Goal: Information Seeking & Learning: Learn about a topic

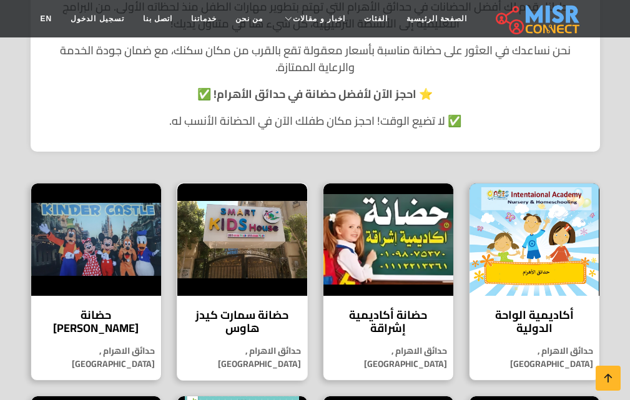
scroll to position [312, 0]
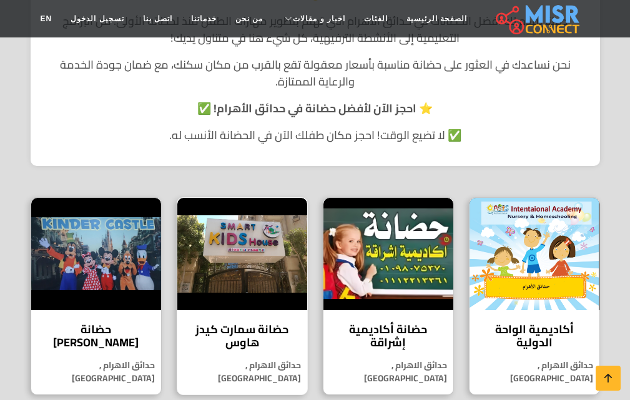
click at [238, 202] on img at bounding box center [242, 254] width 130 height 112
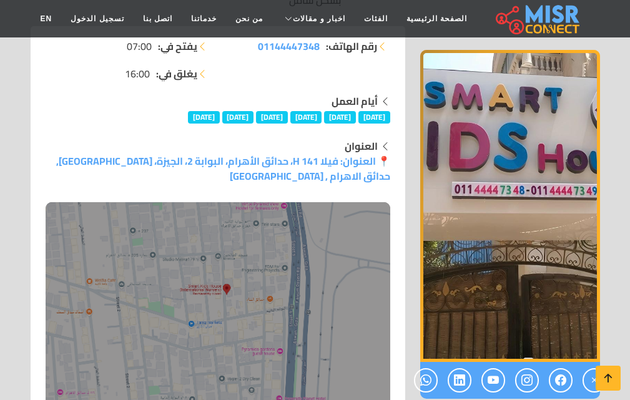
scroll to position [250, 0]
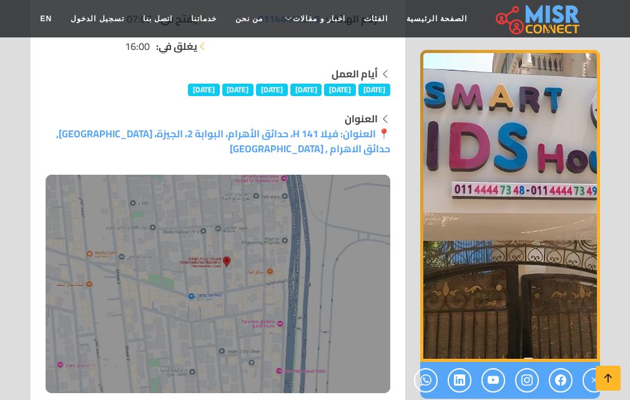
click at [590, 173] on img "1 / 1" at bounding box center [510, 206] width 180 height 312
click at [587, 172] on img "1 / 1" at bounding box center [510, 206] width 180 height 312
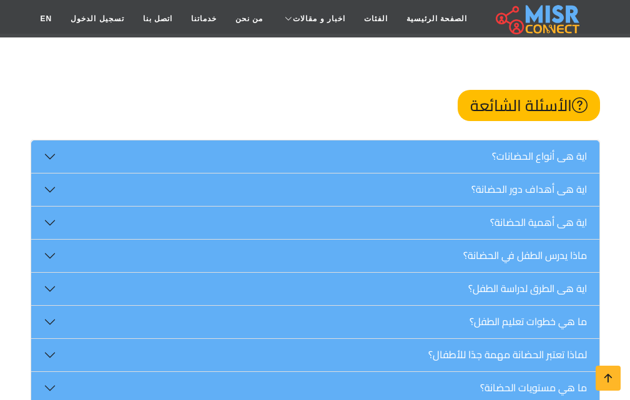
scroll to position [2059, 0]
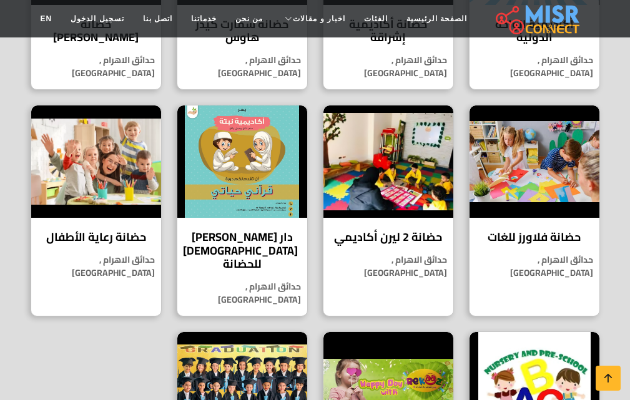
scroll to position [686, 0]
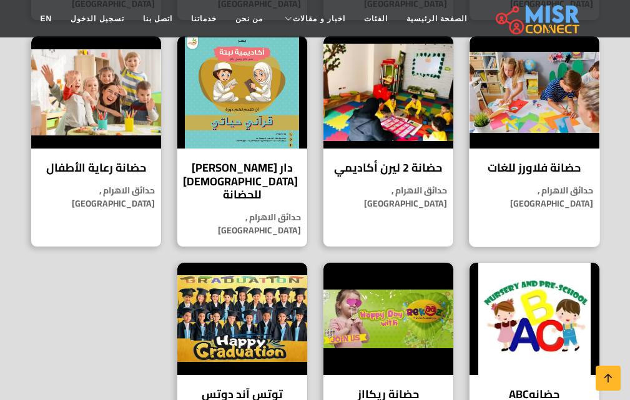
drag, startPoint x: 553, startPoint y: 134, endPoint x: 554, endPoint y: 127, distance: 6.9
click at [553, 161] on h4 "حضانة فلاورز للغات" at bounding box center [534, 168] width 111 height 14
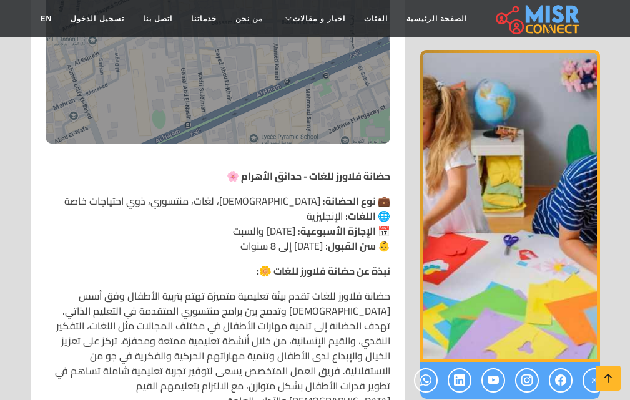
scroll to position [562, 0]
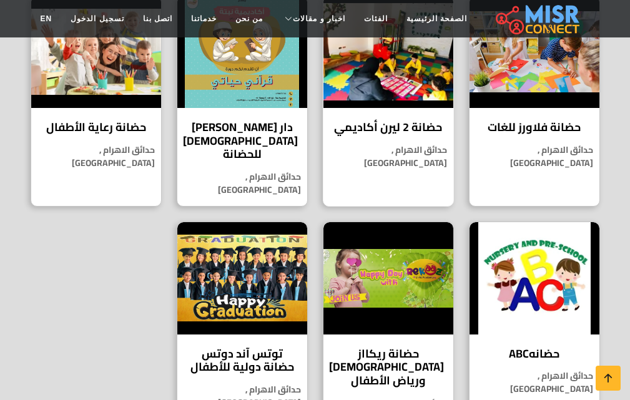
scroll to position [749, 0]
